Goal: Transaction & Acquisition: Book appointment/travel/reservation

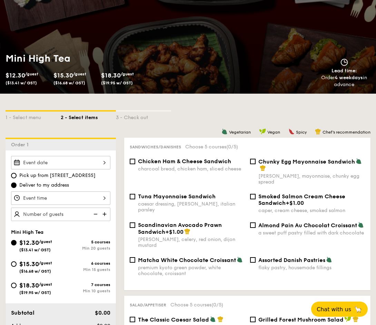
scroll to position [103, 0]
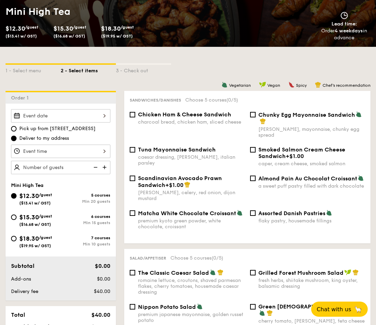
click at [68, 114] on div at bounding box center [60, 115] width 99 height 13
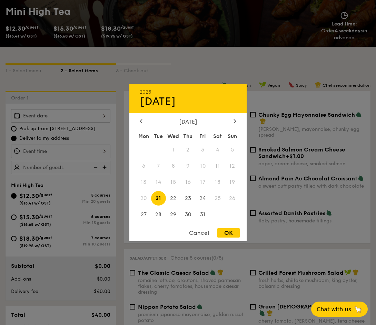
click at [200, 58] on div at bounding box center [188, 162] width 376 height 325
click at [94, 118] on div "2025 Oct [DATE] Tue Wed Thu Fri Sat Sun 1 2 3 4 5 6 7 8 9 10 11 12 13 14 15 16 …" at bounding box center [60, 115] width 99 height 13
click at [211, 63] on div at bounding box center [188, 162] width 376 height 325
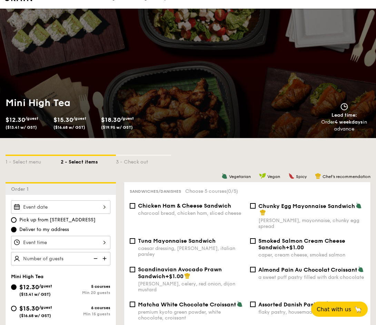
scroll to position [0, 0]
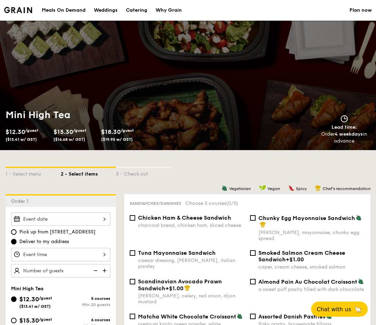
click at [134, 12] on div "Catering" at bounding box center [136, 10] width 21 height 21
select select
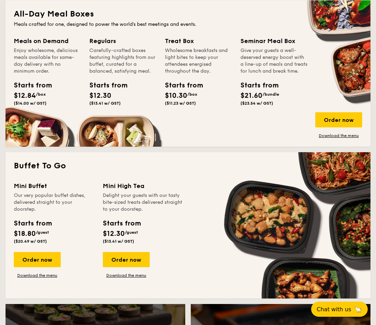
scroll to position [345, 0]
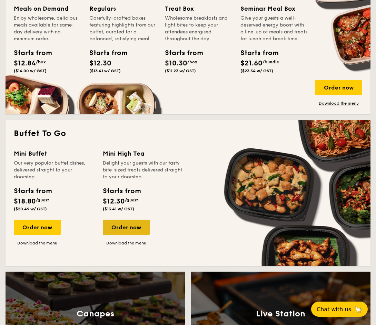
click at [118, 228] on div "Order now" at bounding box center [126, 227] width 47 height 15
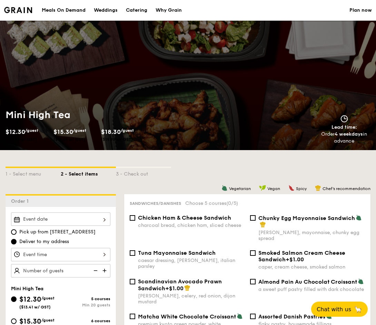
click at [103, 216] on div at bounding box center [60, 219] width 99 height 13
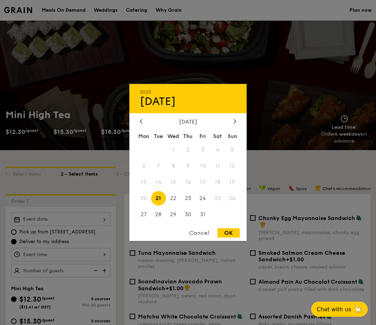
click at [109, 159] on div at bounding box center [188, 162] width 376 height 325
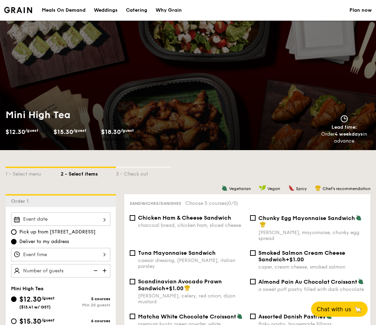
click at [80, 219] on div at bounding box center [60, 219] width 99 height 13
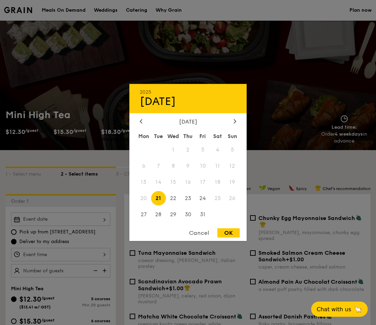
click at [96, 152] on div at bounding box center [188, 162] width 376 height 325
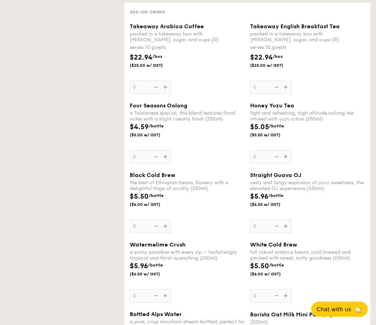
select select
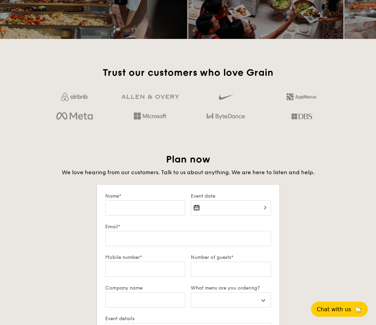
scroll to position [981, 0]
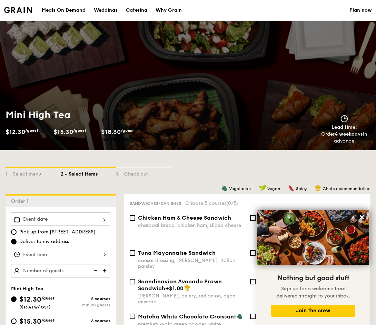
click at [128, 12] on div "Catering" at bounding box center [136, 10] width 21 height 21
select select
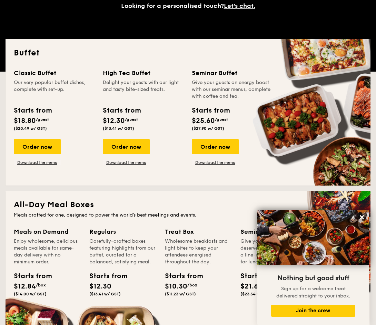
scroll to position [172, 0]
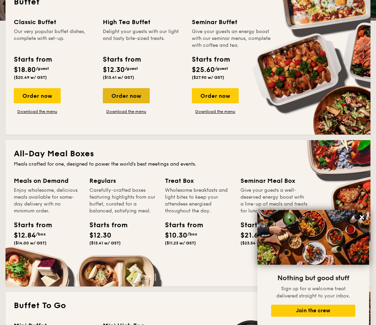
click at [136, 98] on div "Order now" at bounding box center [126, 95] width 47 height 15
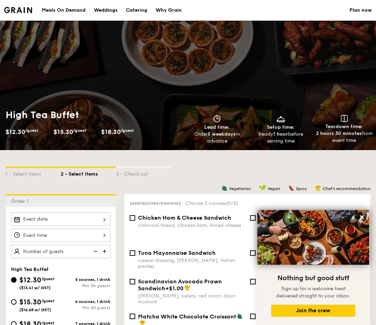
click at [81, 216] on div at bounding box center [60, 219] width 99 height 13
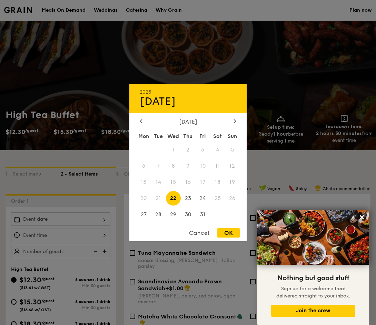
select select
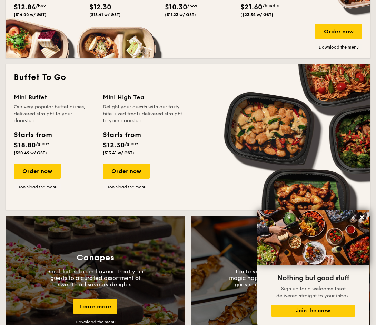
scroll to position [414, 0]
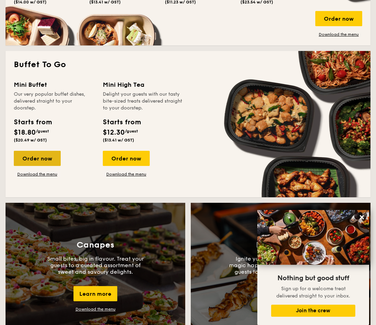
click at [42, 161] on div "Order now" at bounding box center [37, 158] width 47 height 15
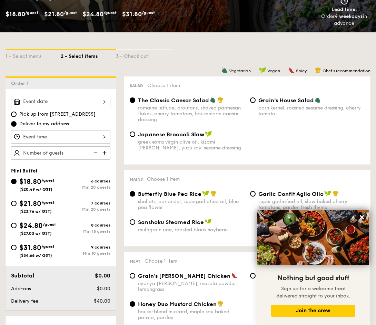
scroll to position [138, 0]
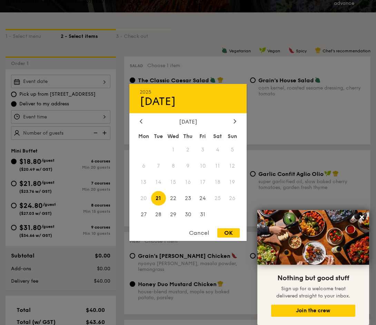
click at [97, 81] on div "2025 Oct [DATE] Tue Wed Thu Fri Sat Sun 1 2 3 4 5 6 7 8 9 10 11 12 13 14 15 16 …" at bounding box center [60, 81] width 99 height 13
click at [113, 65] on div at bounding box center [188, 162] width 376 height 325
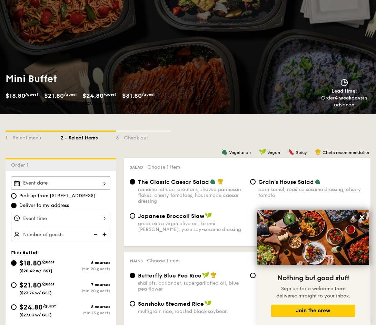
scroll to position [0, 0]
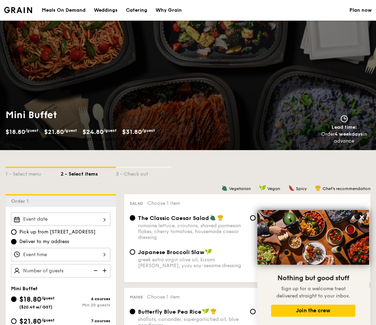
click at [139, 10] on div "Catering" at bounding box center [136, 10] width 21 height 21
select select
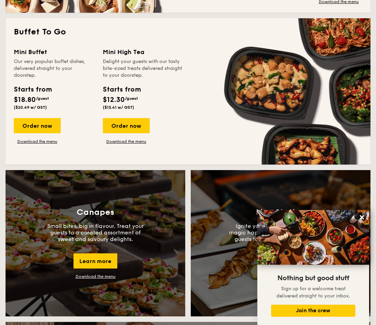
scroll to position [448, 0]
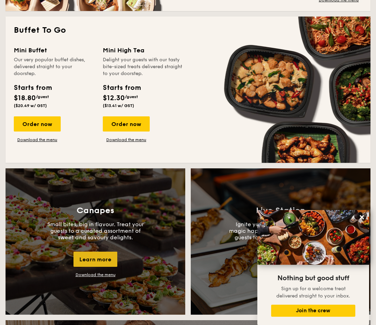
click at [94, 261] on div "Learn more" at bounding box center [95, 259] width 44 height 15
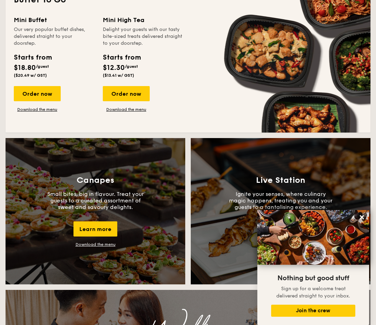
scroll to position [483, 0]
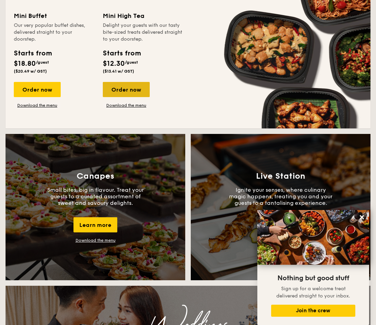
click at [140, 90] on div "Order now" at bounding box center [126, 89] width 47 height 15
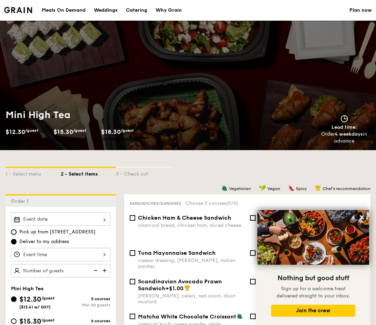
click at [74, 214] on div at bounding box center [60, 219] width 99 height 13
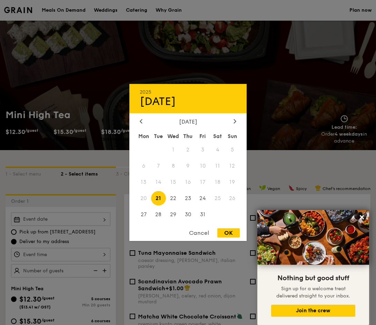
click at [218, 182] on span "18" at bounding box center [217, 182] width 15 height 15
click at [196, 233] on div "Cancel" at bounding box center [199, 233] width 34 height 9
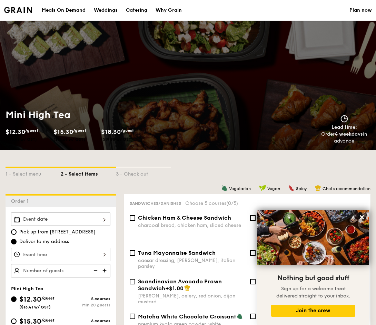
click at [140, 10] on div "Catering" at bounding box center [136, 10] width 21 height 21
select select
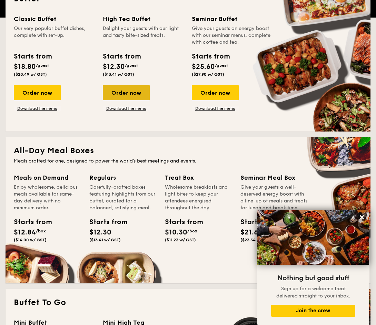
scroll to position [138, 0]
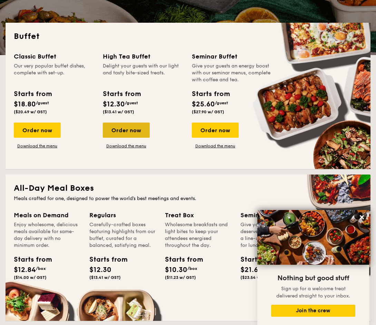
click at [139, 127] on div "Order now" at bounding box center [126, 130] width 47 height 15
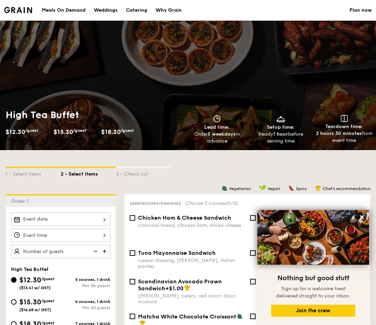
click at [89, 216] on div at bounding box center [60, 219] width 99 height 13
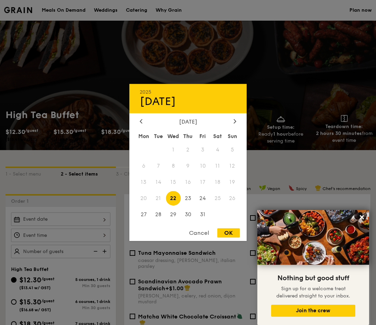
click at [191, 237] on div "Cancel" at bounding box center [199, 233] width 34 height 9
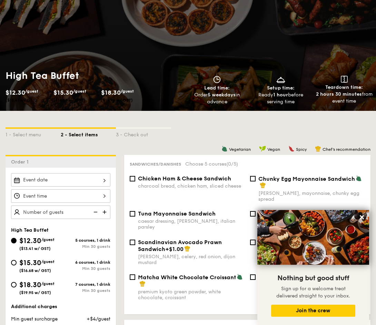
scroll to position [34, 0]
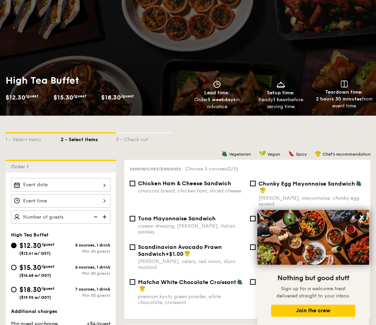
select select
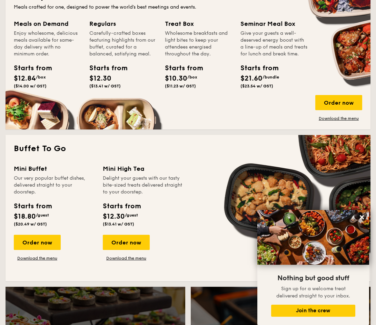
scroll to position [345, 0]
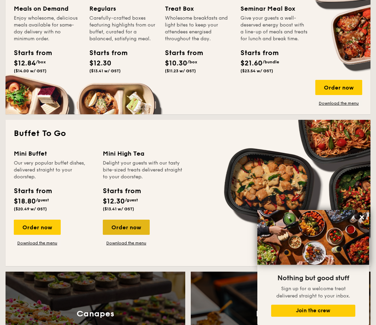
click at [133, 225] on div "Order now" at bounding box center [126, 227] width 47 height 15
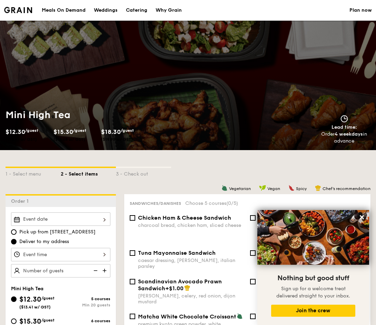
click at [98, 221] on div at bounding box center [60, 219] width 99 height 13
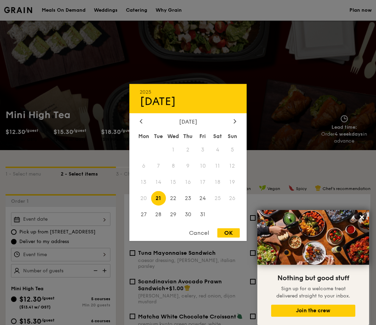
click at [274, 46] on div at bounding box center [188, 162] width 376 height 325
